Goal: Task Accomplishment & Management: Use online tool/utility

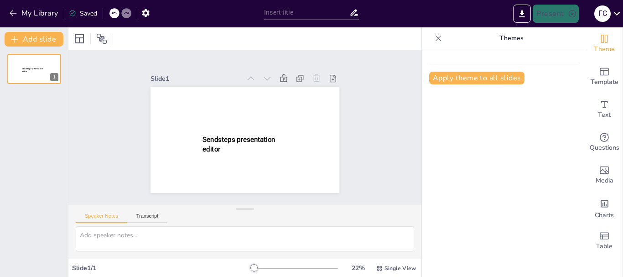
type input "New Sendsteps"
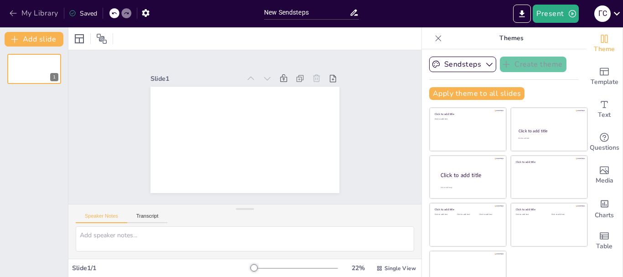
click at [10, 12] on icon "button" at bounding box center [13, 13] width 9 height 9
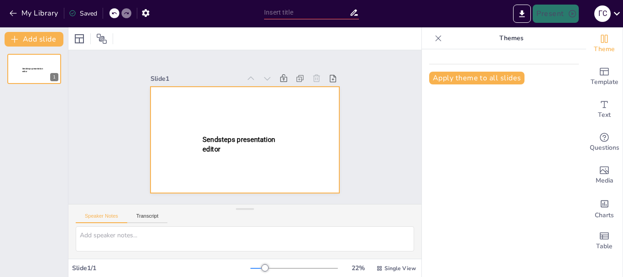
type input "New Sendsteps"
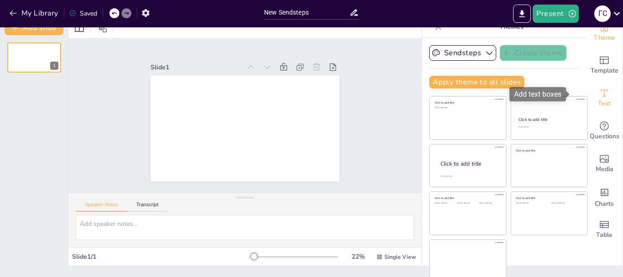
scroll to position [17, 0]
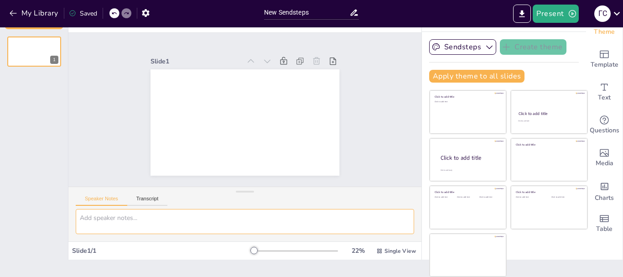
click at [125, 222] on textarea at bounding box center [245, 221] width 338 height 25
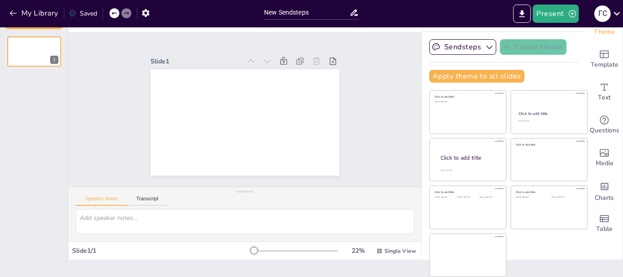
scroll to position [0, 0]
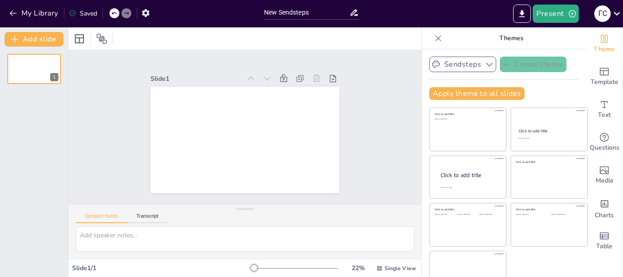
click at [457, 65] on button "Sendsteps" at bounding box center [462, 64] width 67 height 15
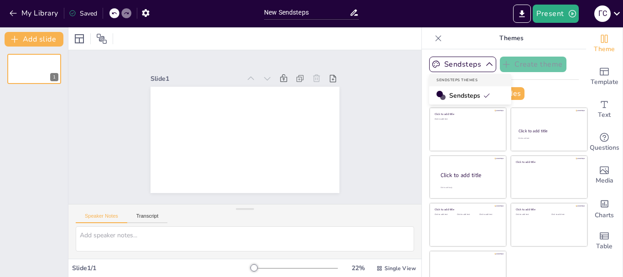
click at [453, 95] on span "Sendsteps" at bounding box center [469, 95] width 41 height 9
click at [330, 78] on icon at bounding box center [333, 78] width 6 height 7
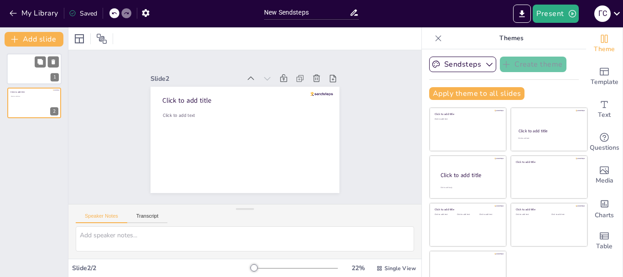
click at [31, 62] on div at bounding box center [34, 68] width 55 height 31
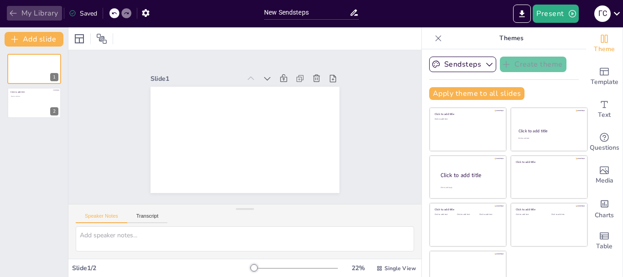
click at [36, 11] on button "My Library" at bounding box center [34, 13] width 55 height 15
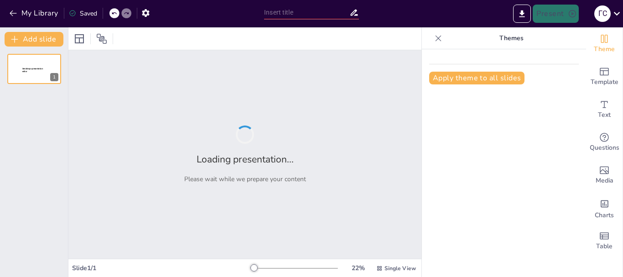
type input "Роль вихователя у подоланні освітніх втрат у дошкільників"
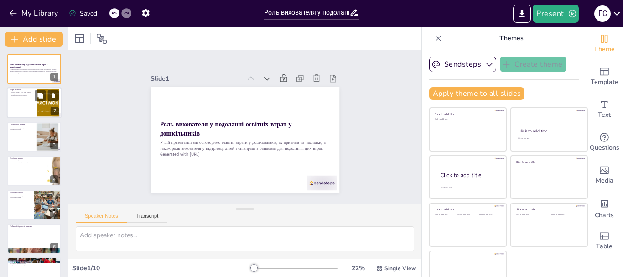
click at [27, 103] on div at bounding box center [34, 103] width 55 height 31
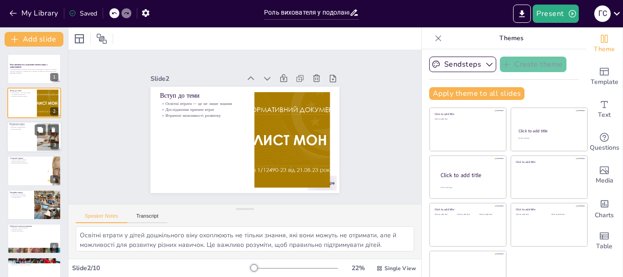
click at [14, 139] on div at bounding box center [34, 136] width 55 height 31
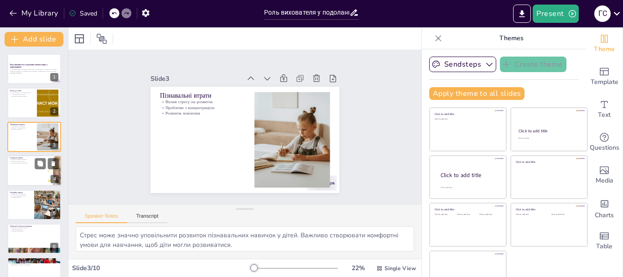
click at [19, 160] on p "Вплив відсутності досвіду" at bounding box center [28, 161] width 36 height 2
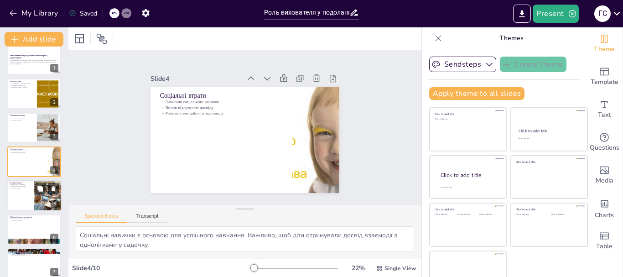
click at [26, 188] on p "Розуміння емоцій" at bounding box center [21, 188] width 22 height 2
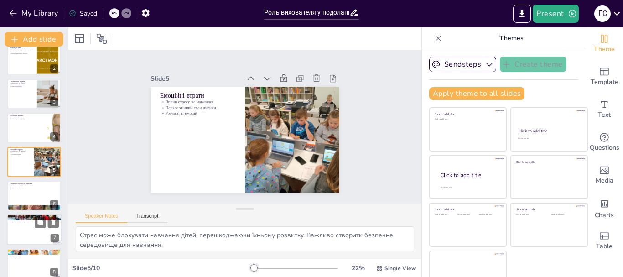
click at [21, 233] on div at bounding box center [34, 229] width 55 height 31
type textarea "Створення сприятливих умов для навчання є критично важливим. Вихователі повинні…"
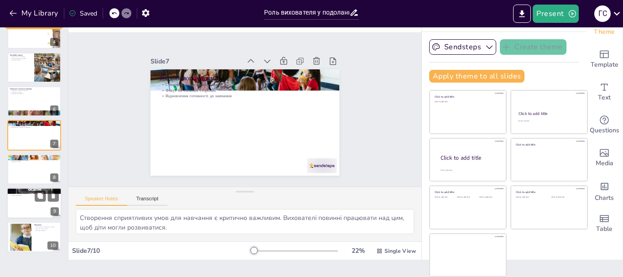
scroll to position [0, 0]
